Goal: Information Seeking & Learning: Find specific fact

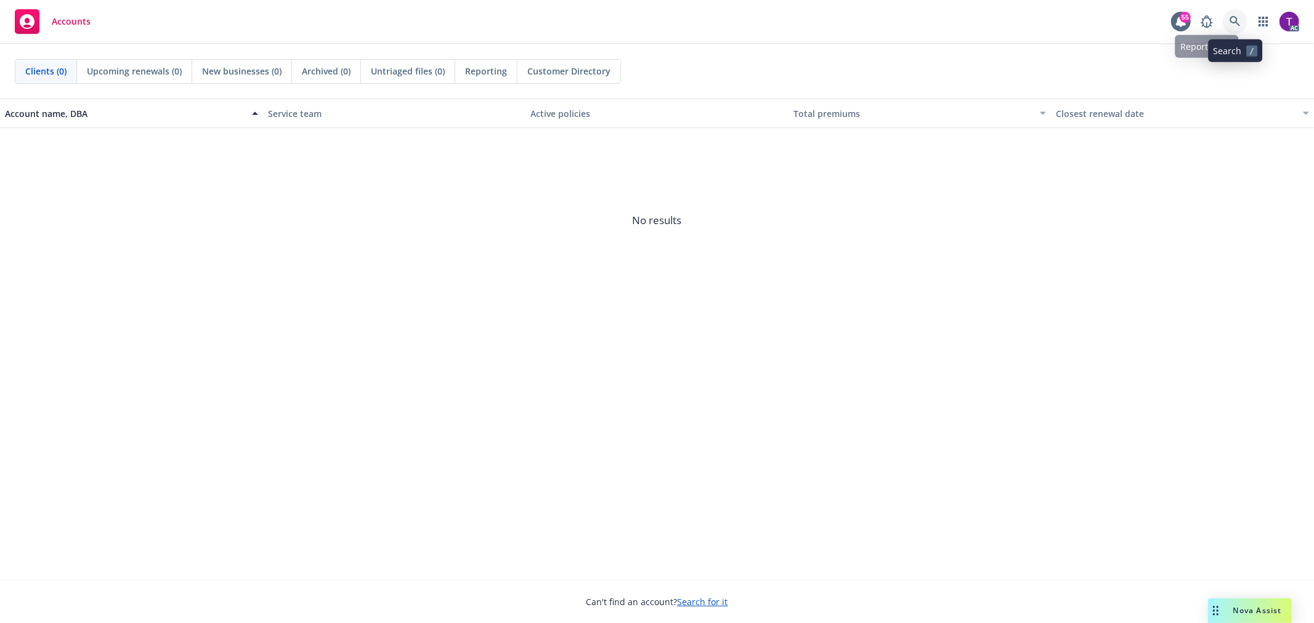
click at [1232, 17] on icon at bounding box center [1234, 21] width 10 height 10
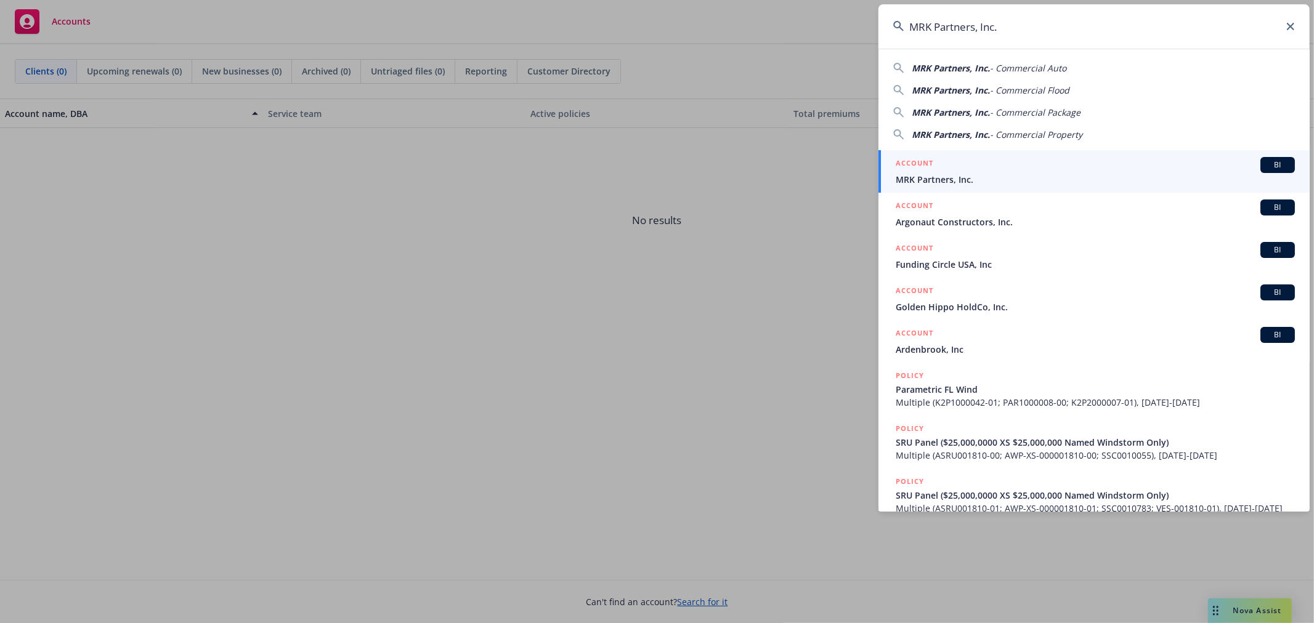
type input "MRK Partners, Inc."
click at [945, 177] on span "MRK Partners, Inc." at bounding box center [1095, 179] width 399 height 13
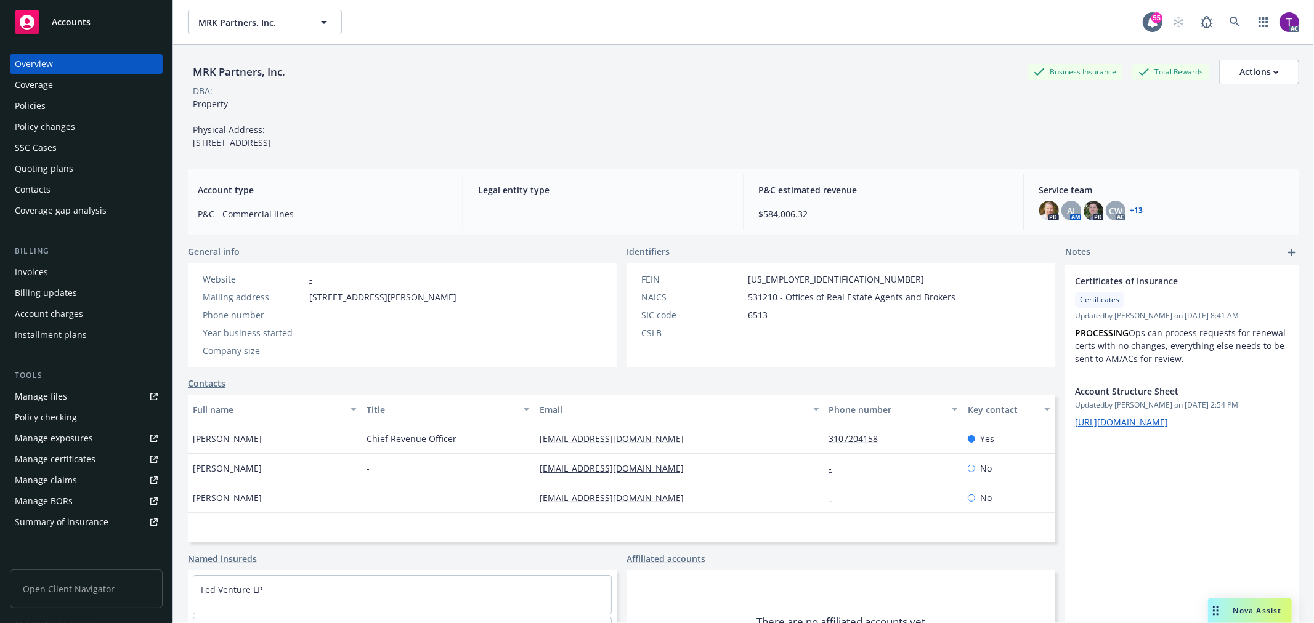
click at [84, 272] on div "Invoices" at bounding box center [86, 272] width 143 height 20
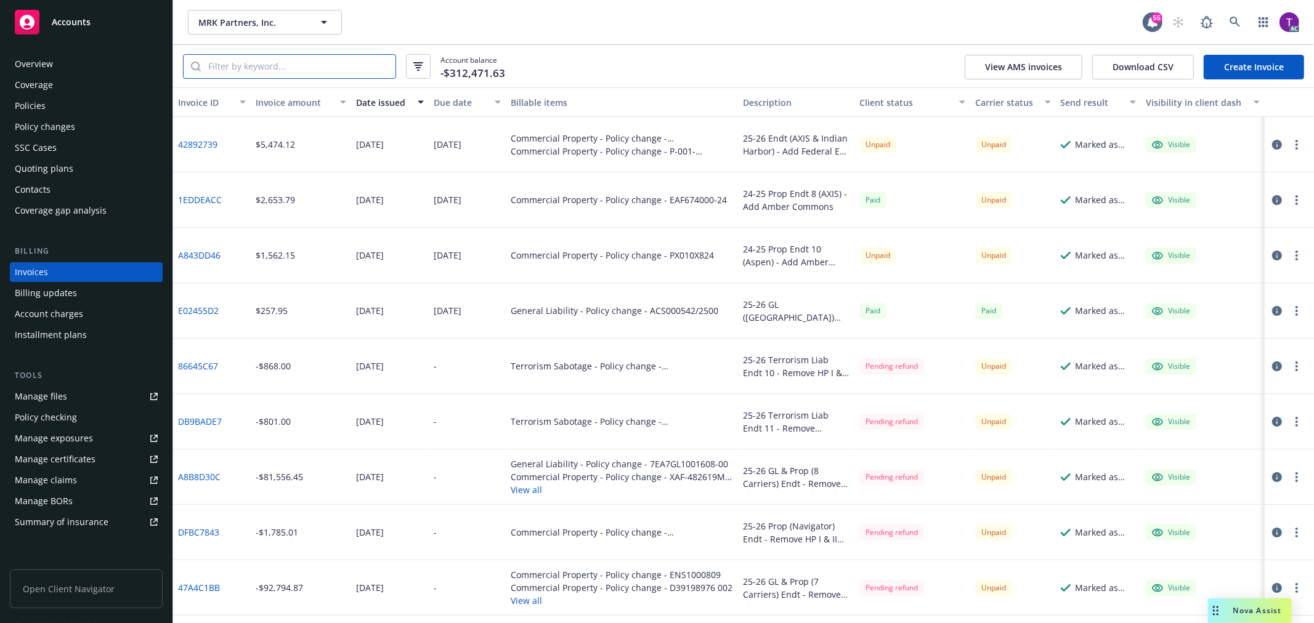
click at [279, 69] on input "search" at bounding box center [298, 66] width 195 height 23
paste input "42892739"
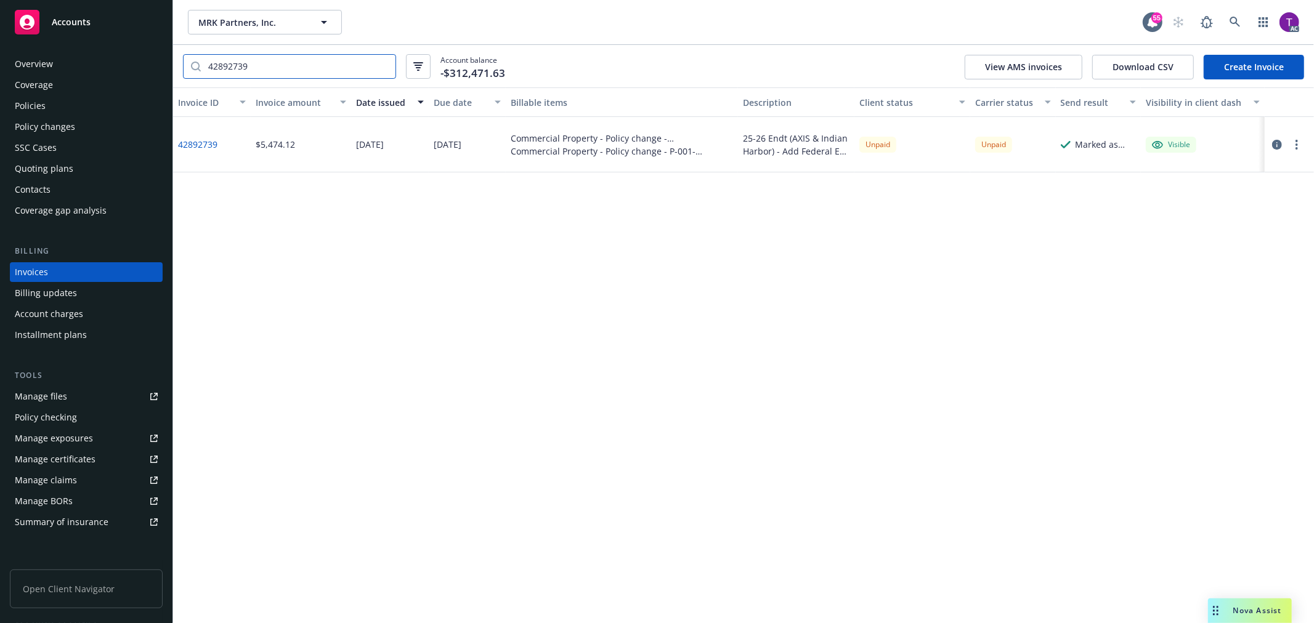
type input "42892739"
click at [212, 142] on link "42892739" at bounding box center [197, 144] width 39 height 13
click at [1272, 140] on icon "button" at bounding box center [1277, 145] width 10 height 10
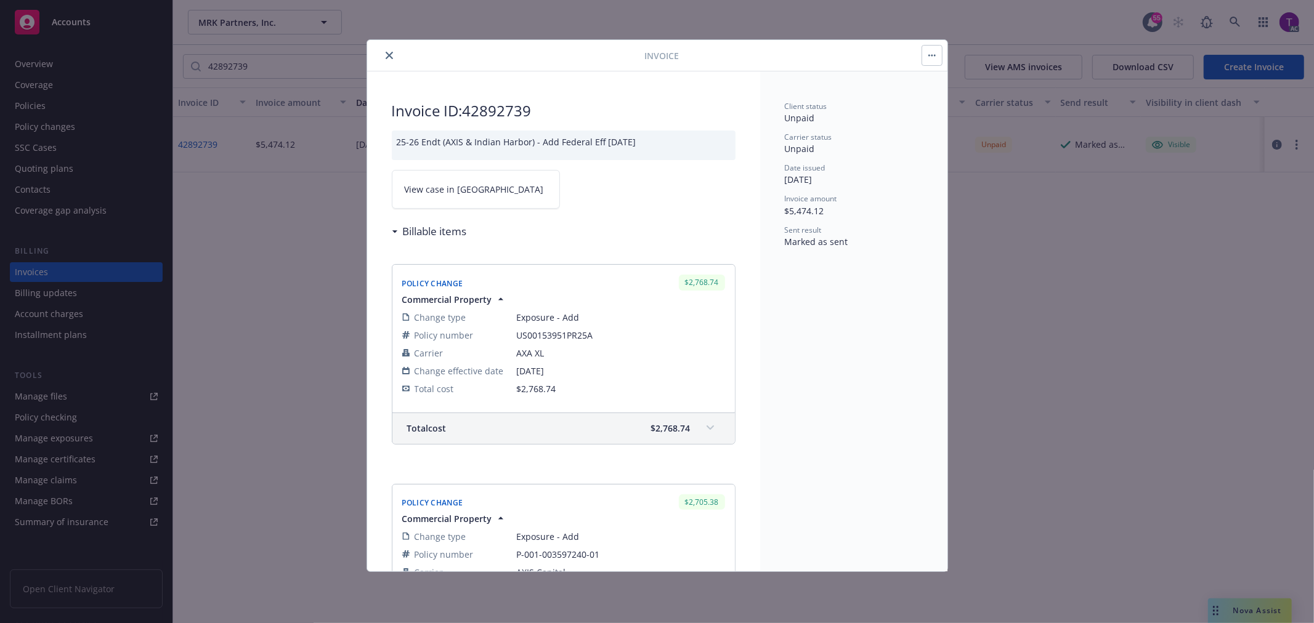
click at [459, 183] on span "View case in SSC" at bounding box center [474, 189] width 139 height 13
click at [386, 53] on icon "close" at bounding box center [389, 55] width 7 height 7
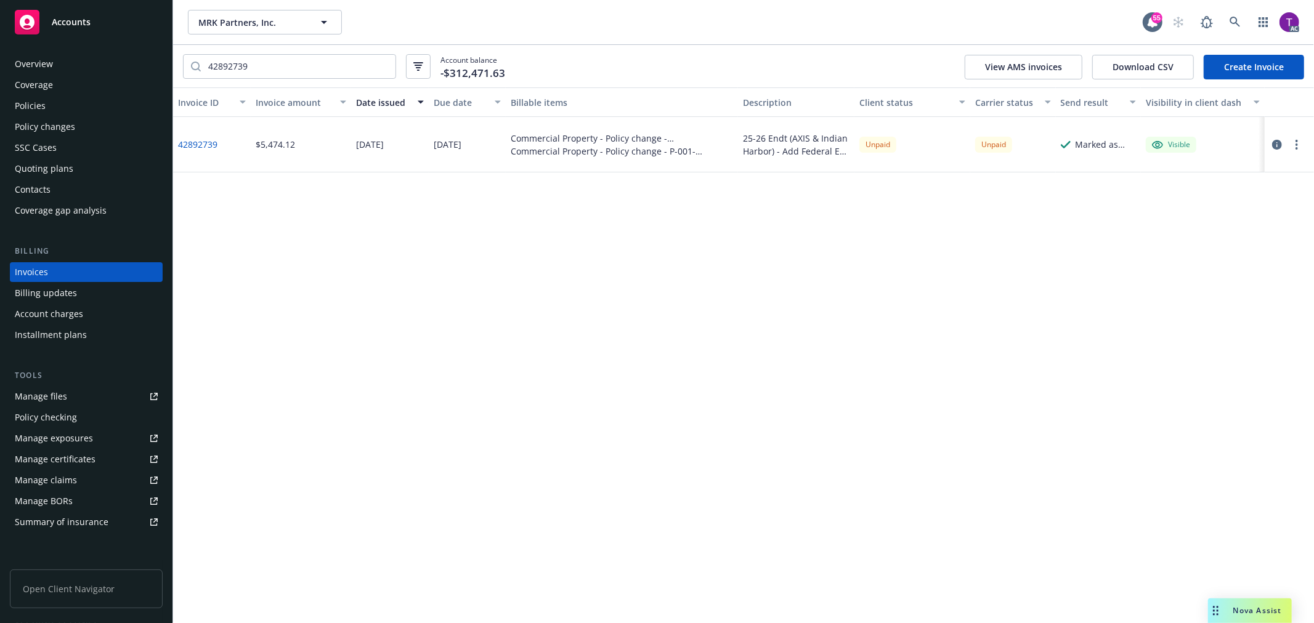
click at [129, 100] on div "Policies" at bounding box center [86, 106] width 143 height 20
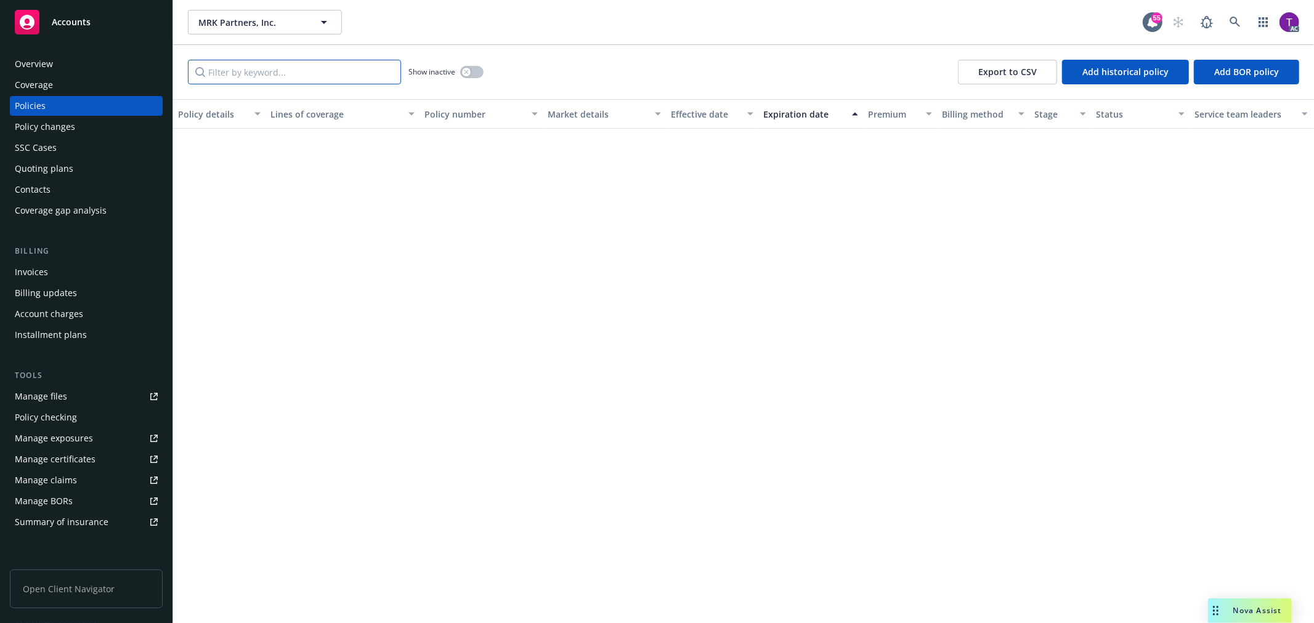
click at [267, 71] on input "Filter by keyword..." at bounding box center [294, 72] width 213 height 25
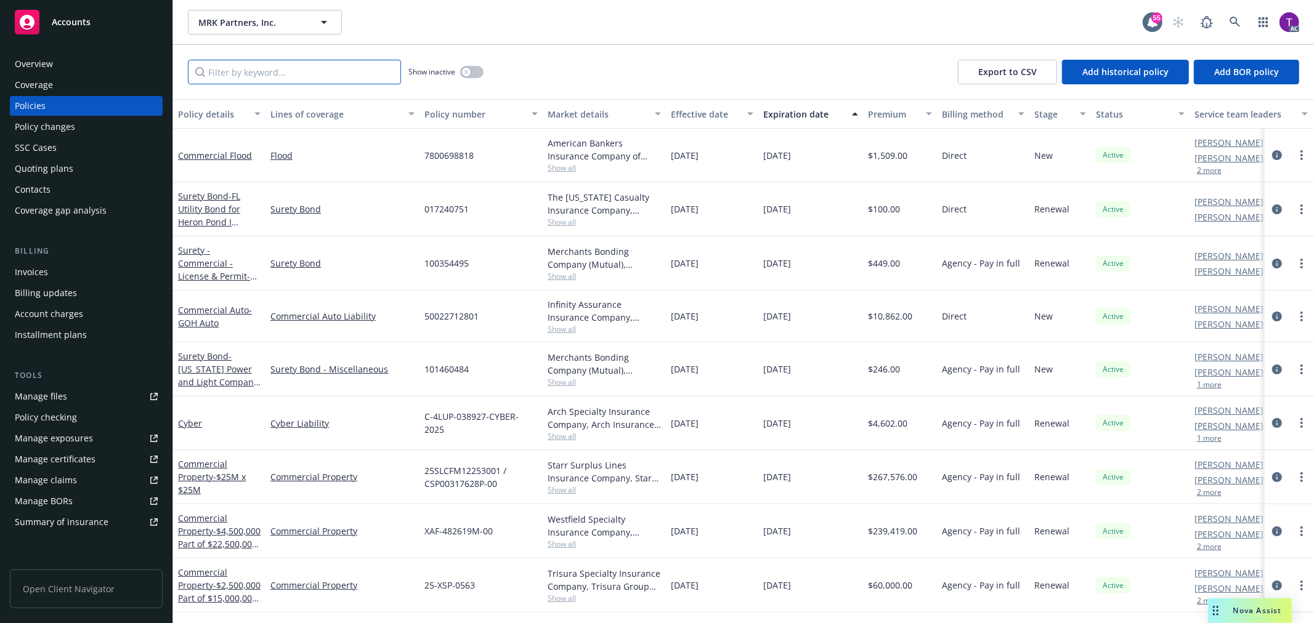
paste input "P-001-003597240-01"
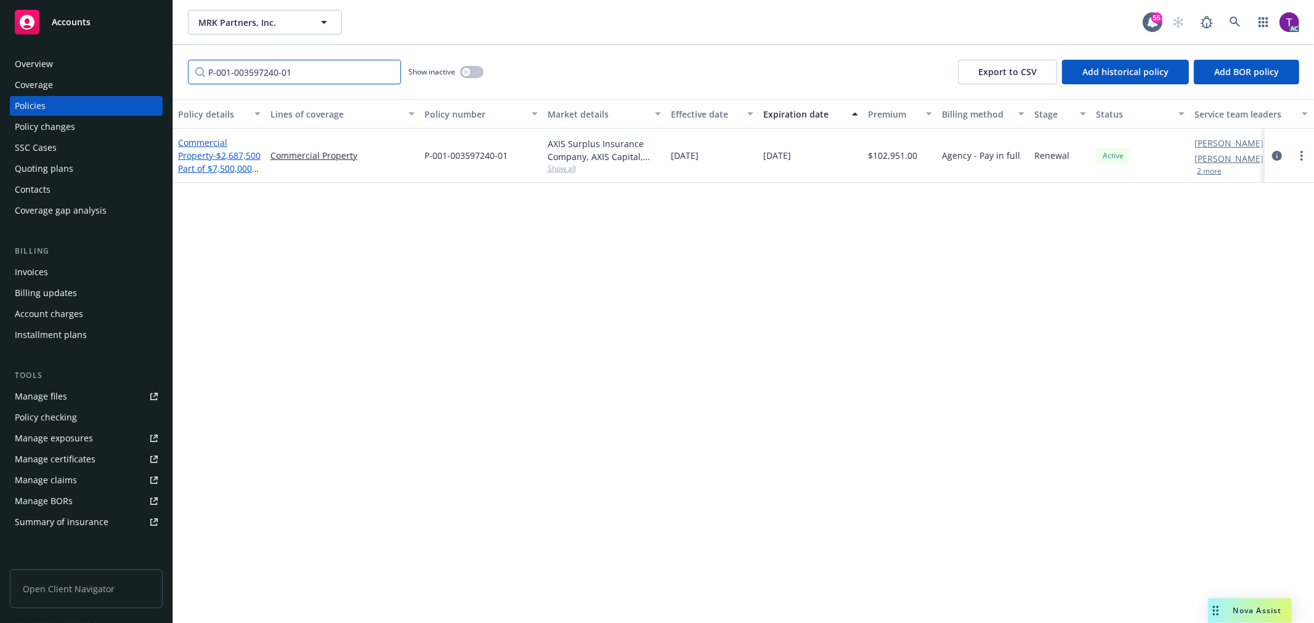
type input "P-001-003597240-01"
click at [204, 144] on link "Commercial Property - $2,687,500 Part of $7,500,000 Excess of $2,500,000" at bounding box center [219, 168] width 83 height 63
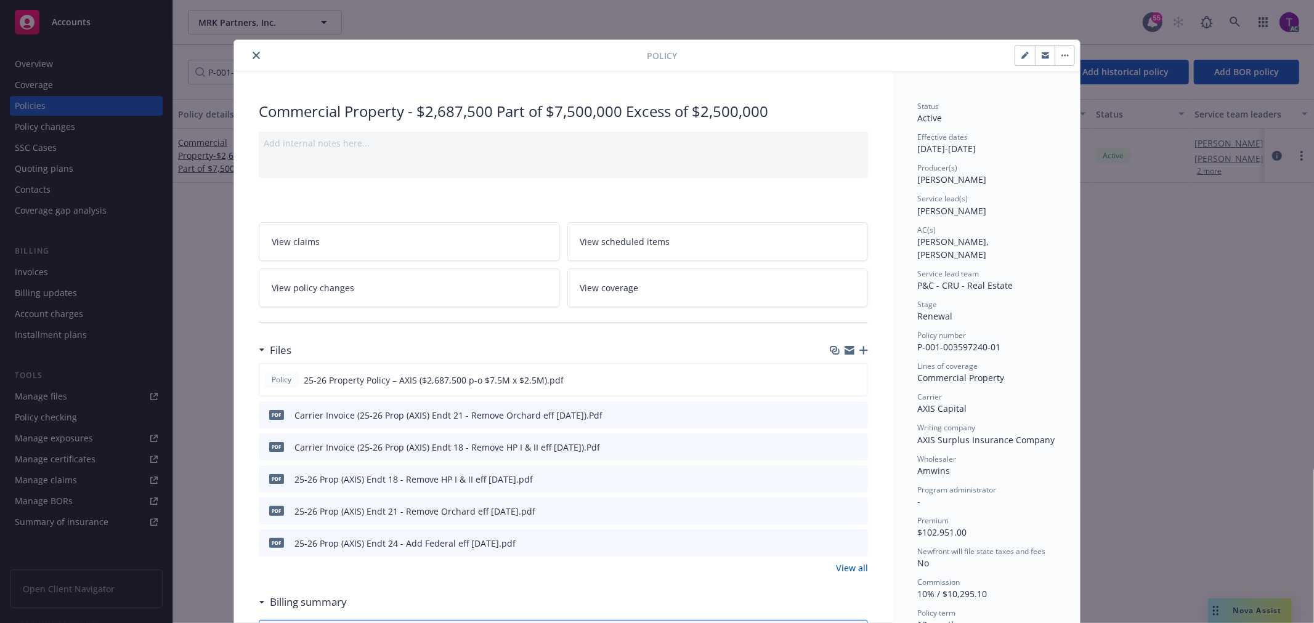
click at [851, 415] on icon "preview file" at bounding box center [856, 414] width 11 height 9
click at [852, 548] on button at bounding box center [857, 543] width 11 height 13
click at [852, 543] on icon "preview file" at bounding box center [856, 542] width 11 height 9
click at [841, 564] on link "View all" at bounding box center [852, 568] width 32 height 13
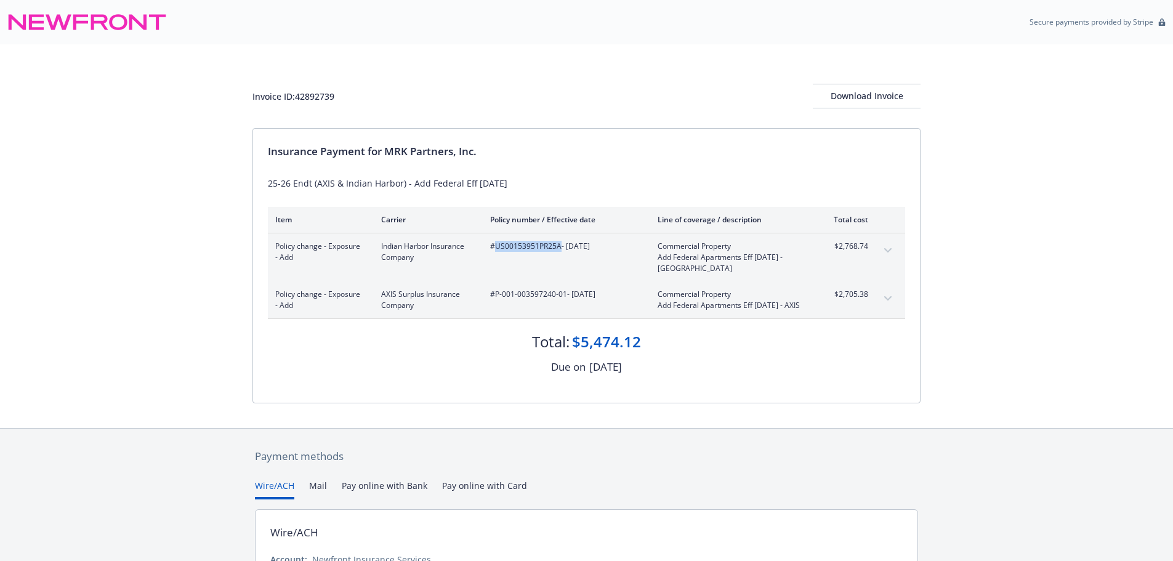
drag, startPoint x: 559, startPoint y: 249, endPoint x: 496, endPoint y: 246, distance: 62.9
click at [496, 246] on span "#US00153951PR25A - [DATE]" at bounding box center [564, 246] width 148 height 11
copy span "US00153951PR25A"
drag, startPoint x: 565, startPoint y: 294, endPoint x: 495, endPoint y: 292, distance: 69.6
click at [495, 292] on span "#P-001-003597240-01 - 06/30/2025" at bounding box center [564, 294] width 148 height 11
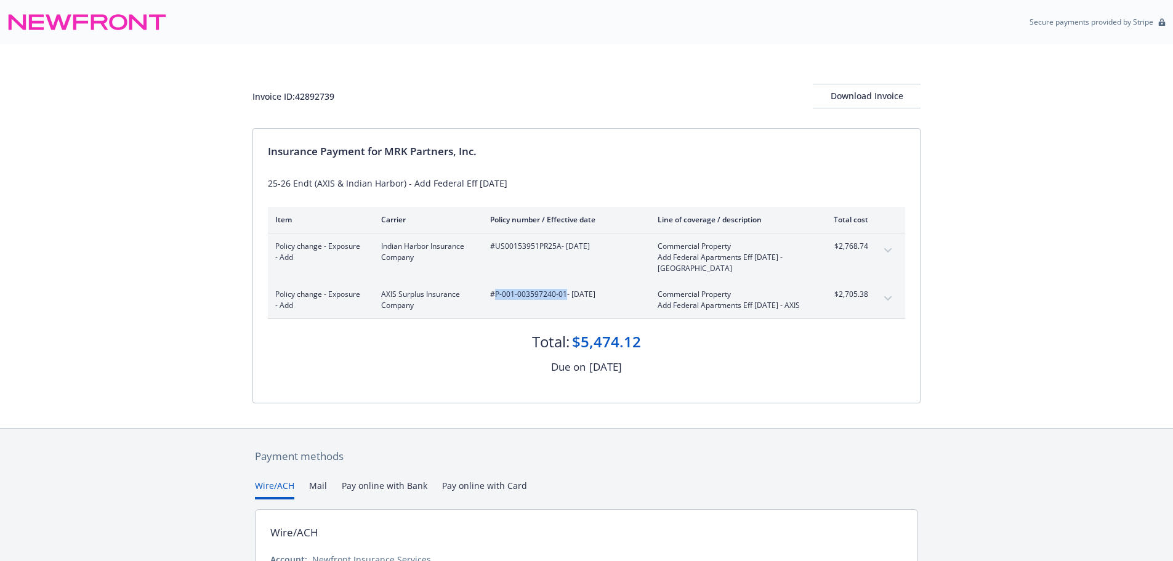
copy span "P-001-003597240-01"
drag, startPoint x: 849, startPoint y: 250, endPoint x: 831, endPoint y: 248, distance: 18.0
click at [831, 248] on div "Policy change - Exposure - Add Indian Harbor Insurance Company #US00153951PR25A…" at bounding box center [586, 257] width 637 height 48
copy span "$2,768.74"
drag, startPoint x: 876, startPoint y: 296, endPoint x: 831, endPoint y: 290, distance: 44.7
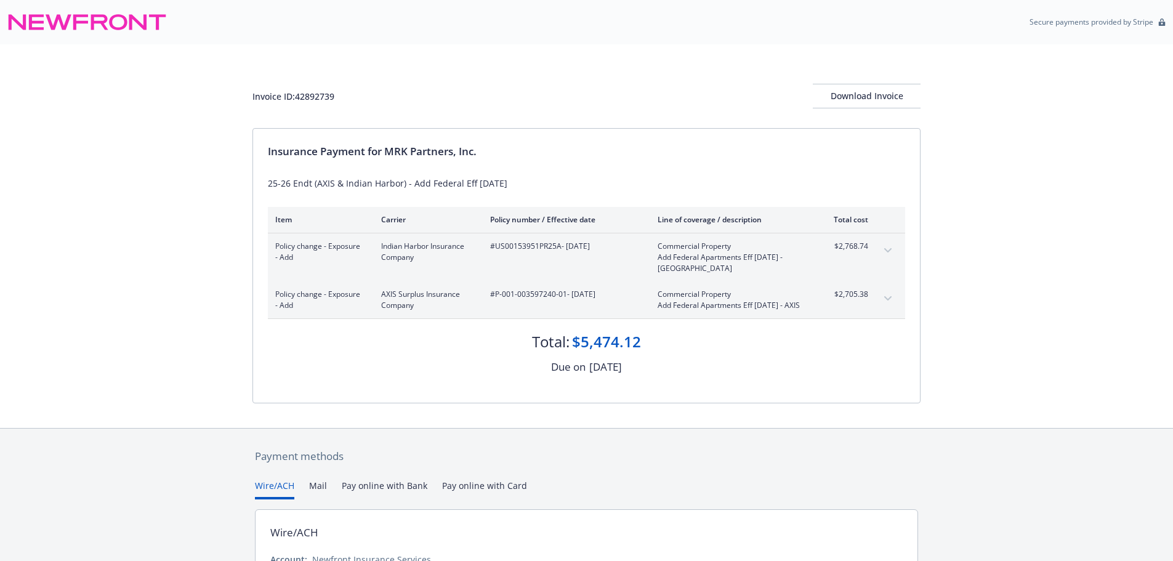
click at [831, 290] on div "Policy change - Exposure - Add AXIS Surplus Insurance Company #P-001-003597240-…" at bounding box center [586, 299] width 637 height 37
drag, startPoint x: 847, startPoint y: 295, endPoint x: 869, endPoint y: 297, distance: 21.7
click at [869, 297] on div "Policy change - Exposure - Add AXIS Surplus Insurance Company #P-001-003597240-…" at bounding box center [586, 299] width 637 height 37
copy span "$2,705.38"
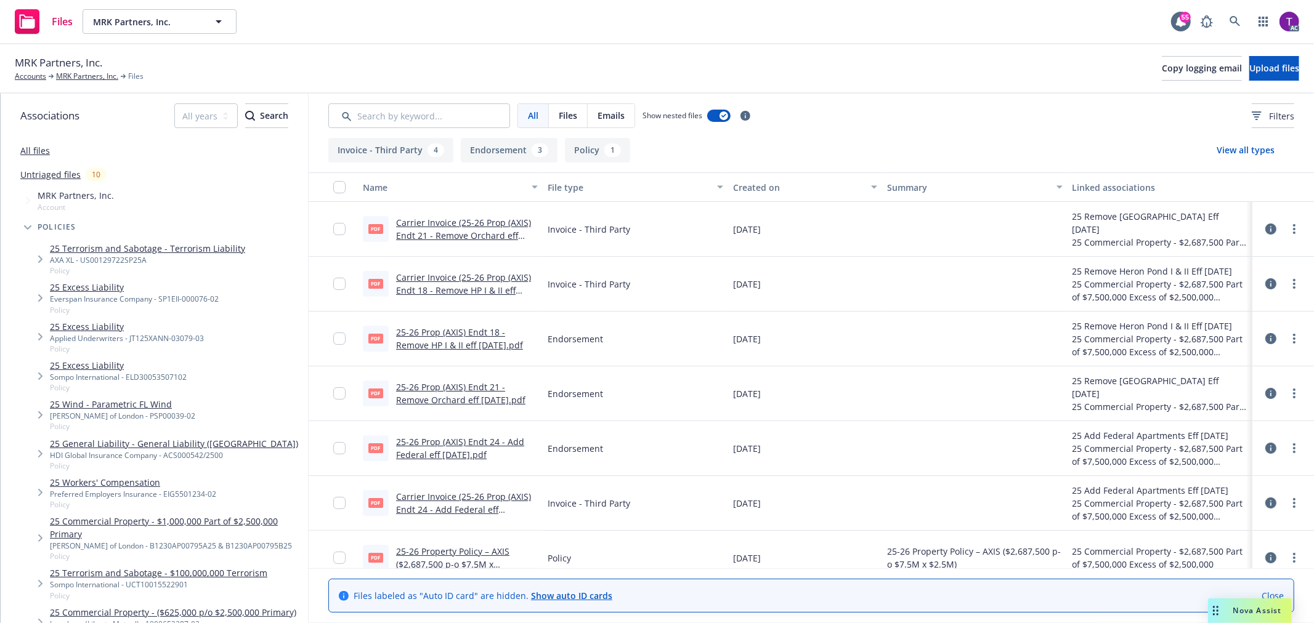
click at [467, 444] on link "25-26 Prop (AXIS) Endt 24 - Add Federal eff [DATE].pdf" at bounding box center [460, 448] width 128 height 25
click at [461, 497] on link "Carrier Invoice (25-26 Prop (AXIS) Endt 24 - Add Federal eff 6.30.25).pdf" at bounding box center [463, 510] width 135 height 38
click at [83, 75] on link "MRK Partners, Inc." at bounding box center [87, 76] width 62 height 11
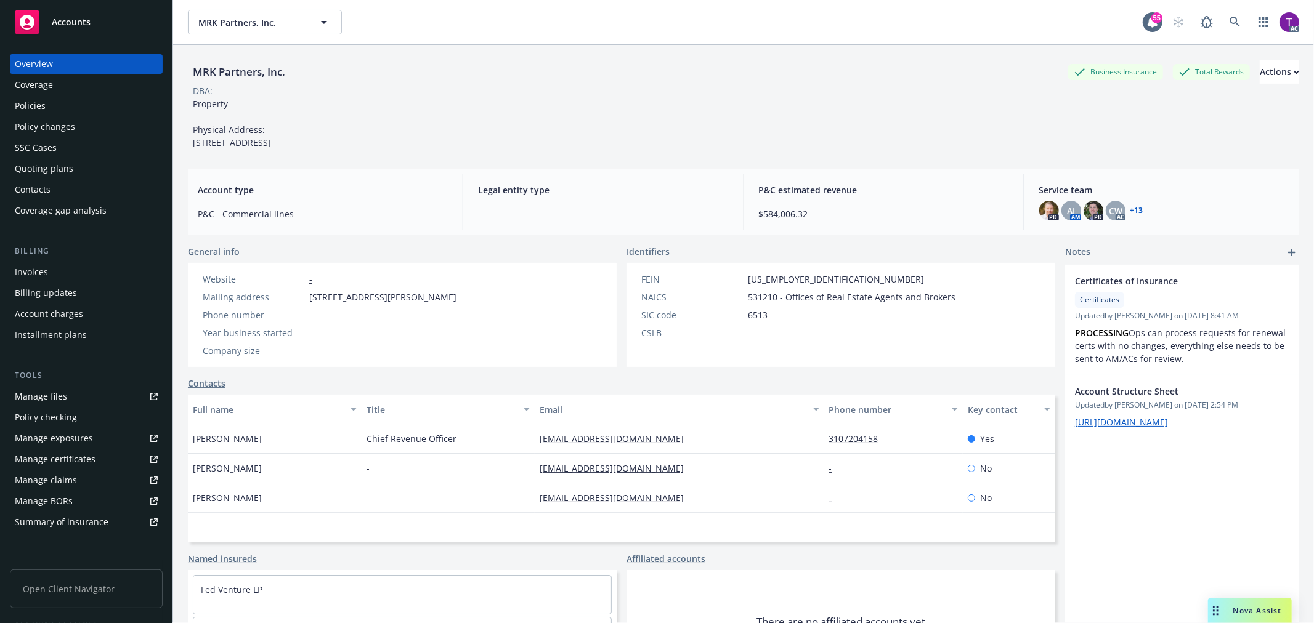
click at [47, 105] on div "Policies" at bounding box center [86, 106] width 143 height 20
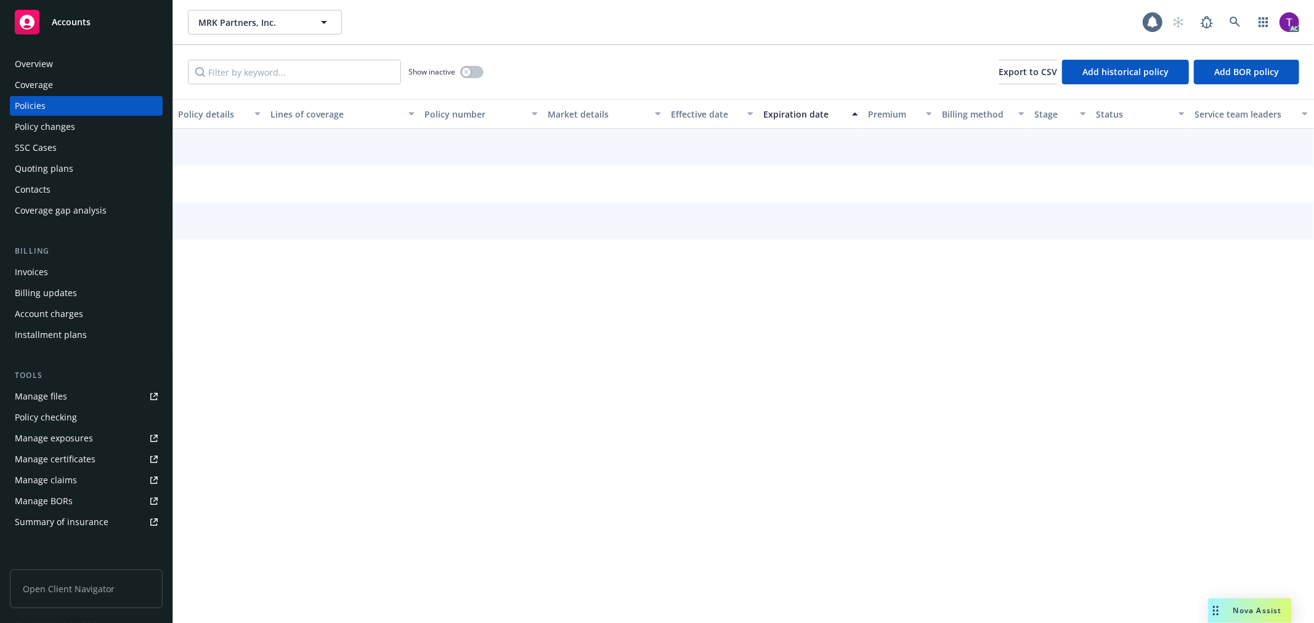
click at [235, 56] on div "Show inactive Export to CSV Add historical policy Add BOR policy" at bounding box center [743, 72] width 1141 height 54
click at [238, 69] on input "Filter by keyword..." at bounding box center [294, 72] width 213 height 25
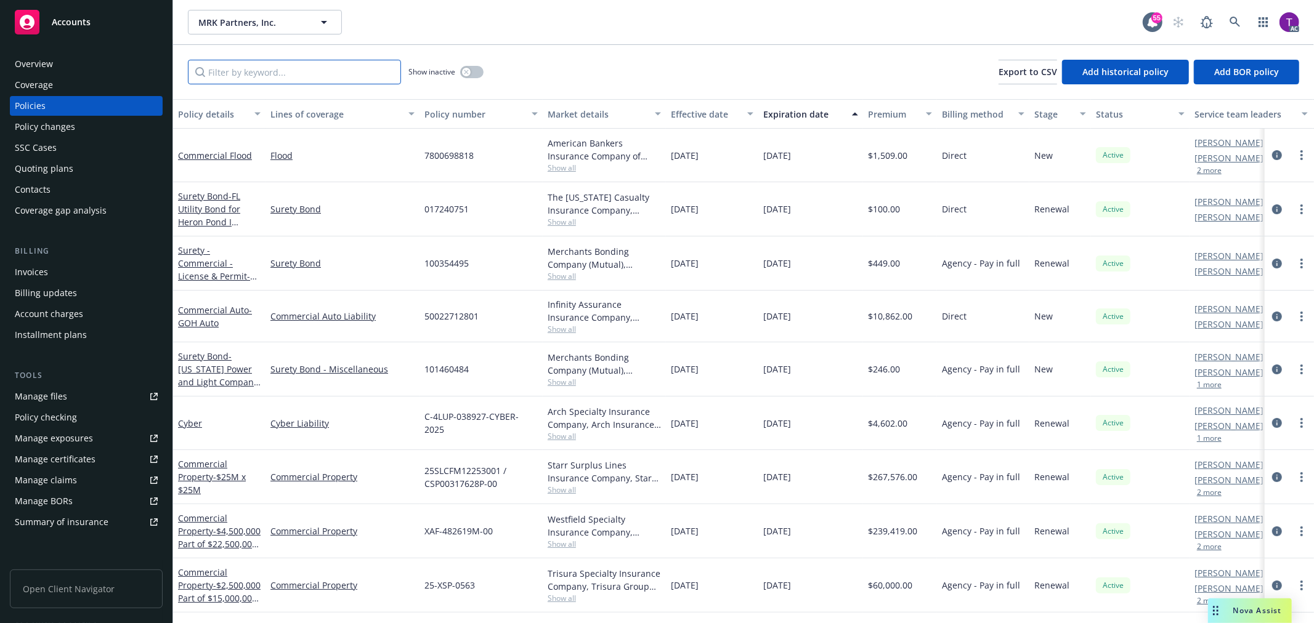
paste input "US00153951PR25A"
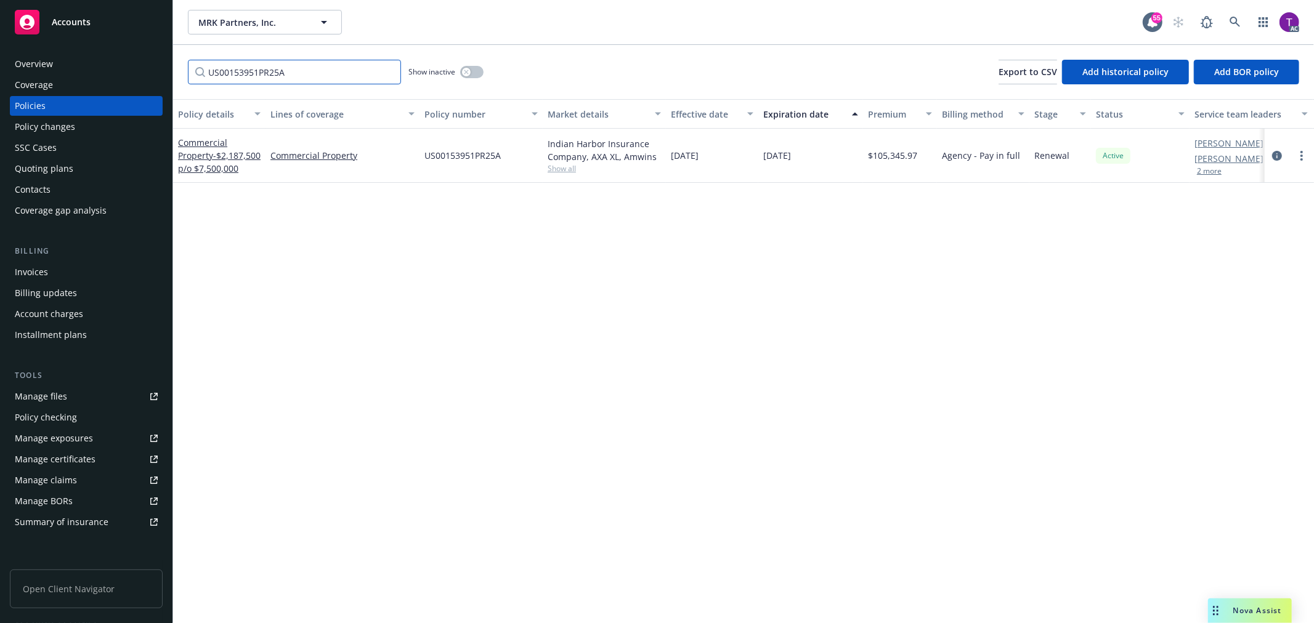
type input "US00153951PR25A"
click at [205, 136] on div "Commercial Property - $2,187,500 p/o $7,500,000" at bounding box center [219, 155] width 83 height 39
click at [204, 142] on link "Commercial Property - $2,187,500 p/o $7,500,000" at bounding box center [219, 156] width 83 height 38
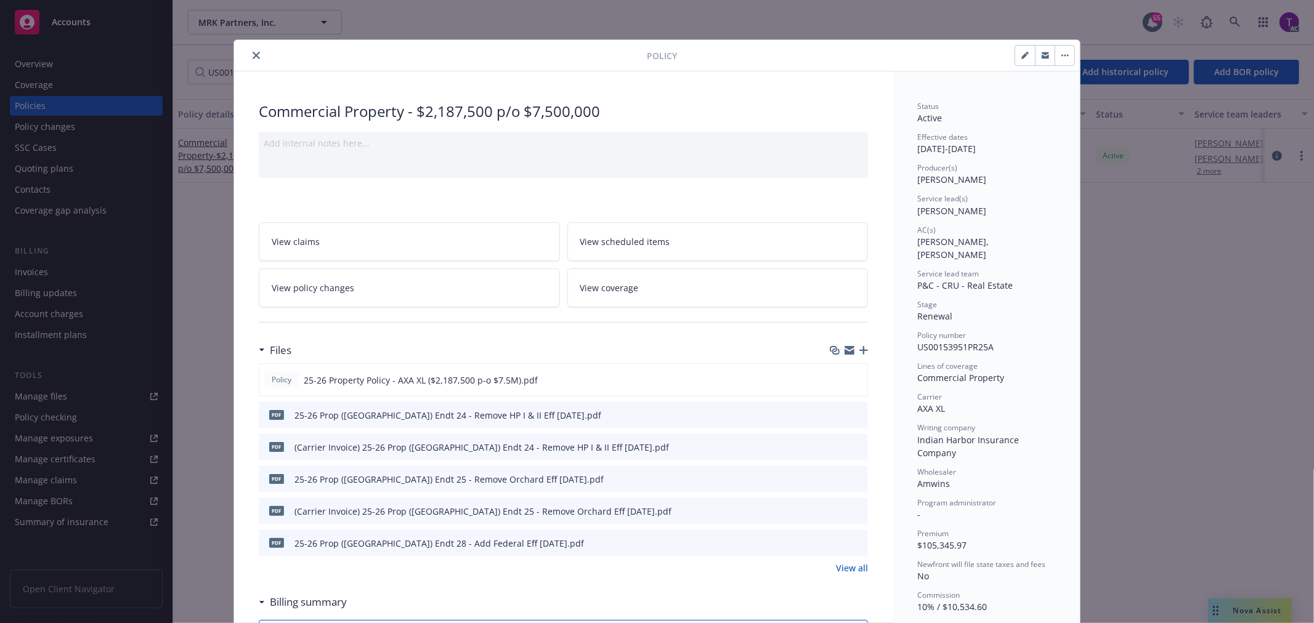
click at [845, 567] on link "View all" at bounding box center [852, 568] width 32 height 13
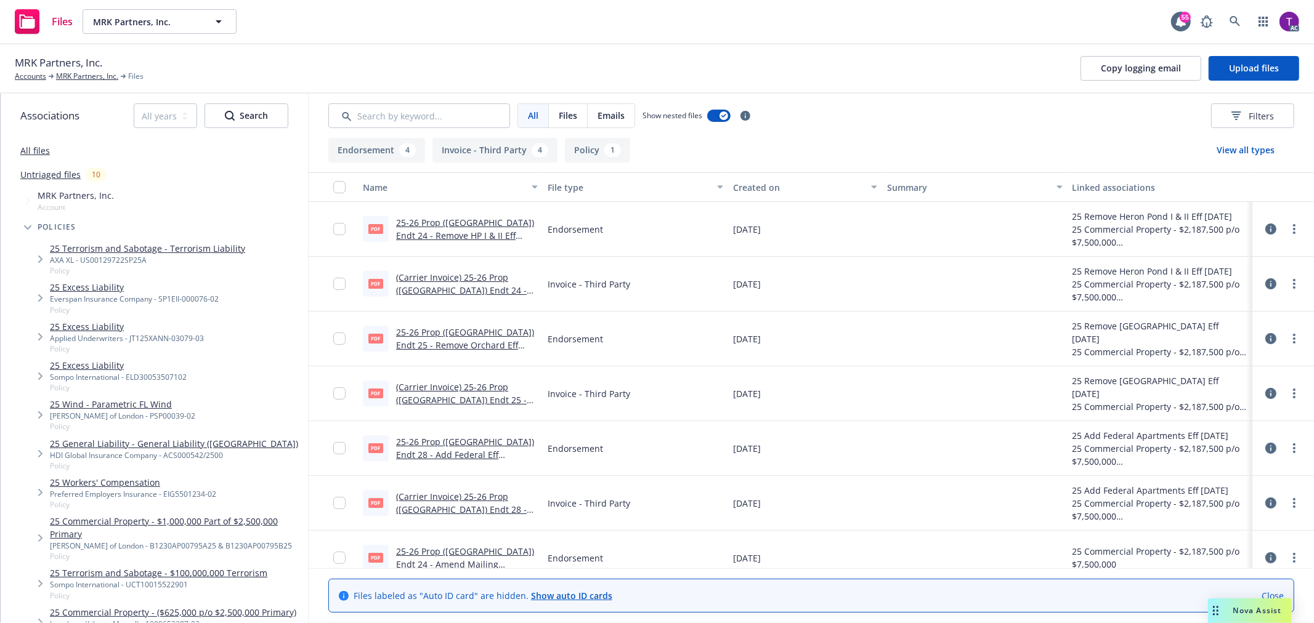
click at [493, 494] on link "(Carrier Invoice) 25-26 Prop ([GEOGRAPHIC_DATA]) Endt 28 - Add Federal Eff [DAT…" at bounding box center [461, 510] width 131 height 38
